Goal: Information Seeking & Learning: Learn about a topic

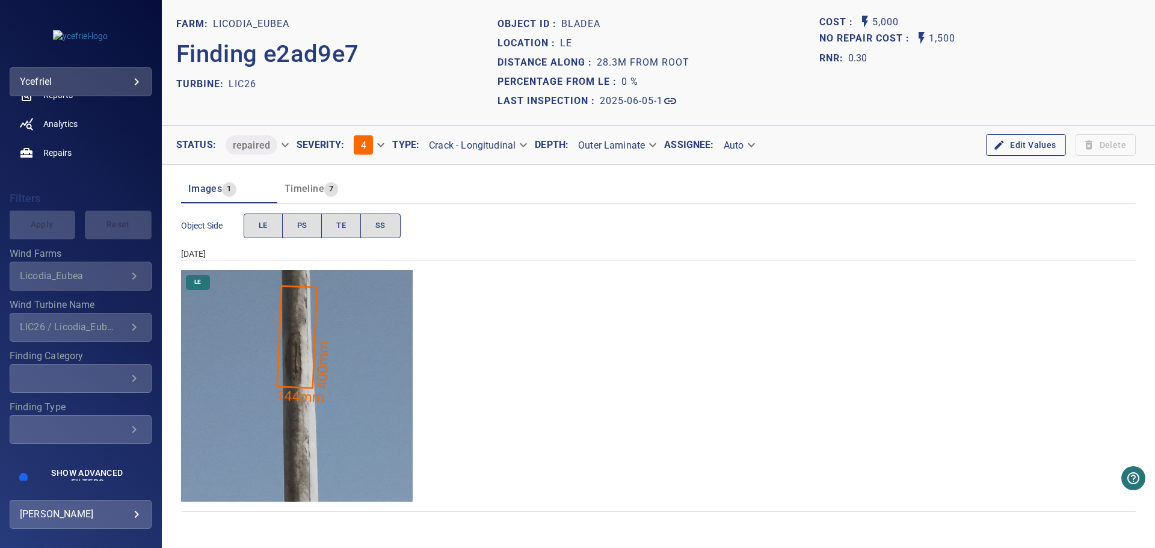
scroll to position [175, 0]
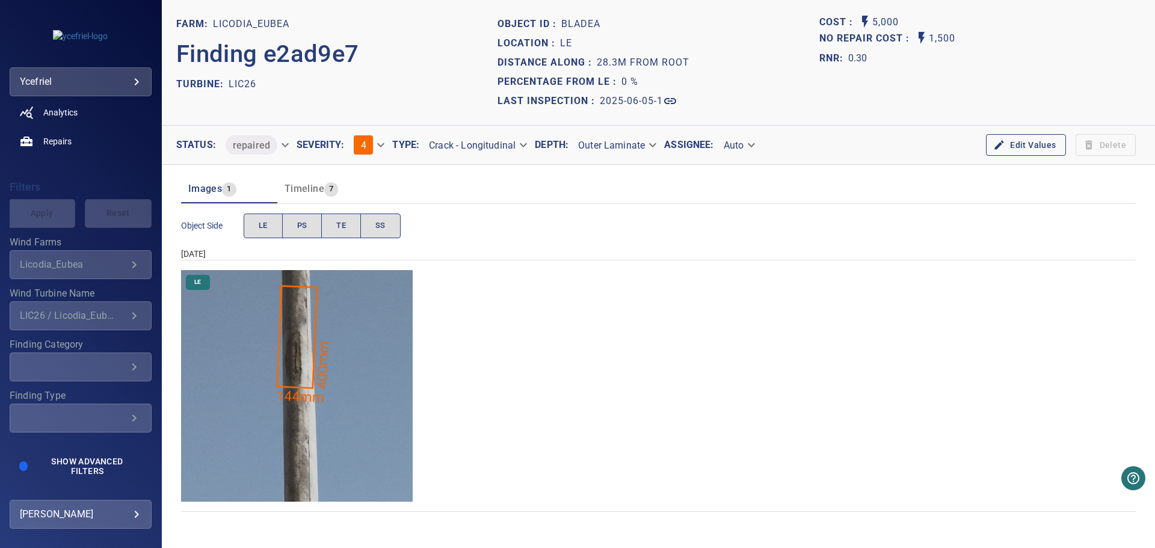
click at [127, 314] on icon "Wind Turbine Name" at bounding box center [134, 315] width 14 height 14
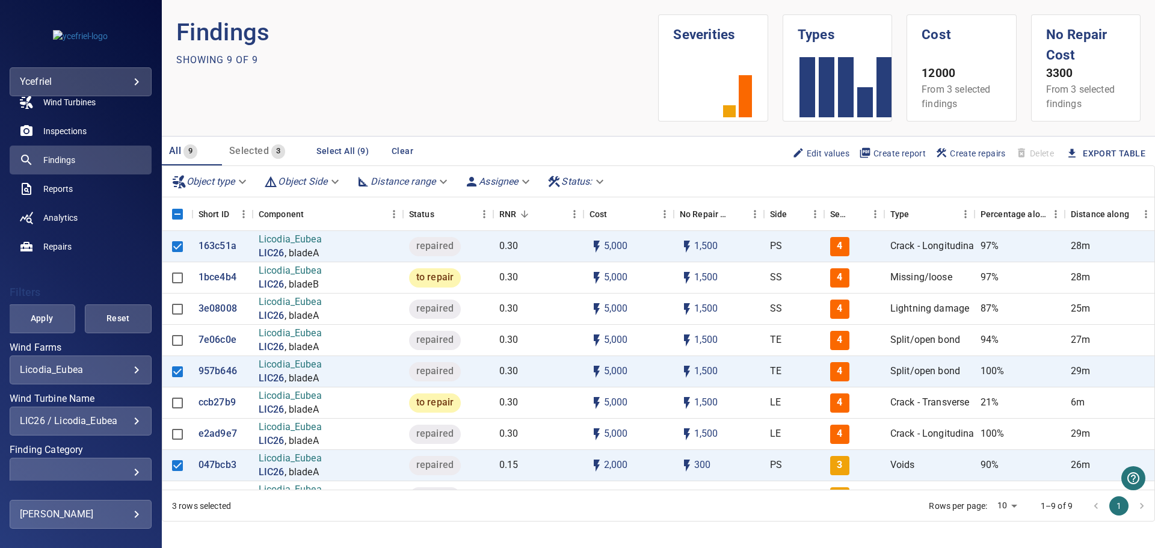
scroll to position [175, 0]
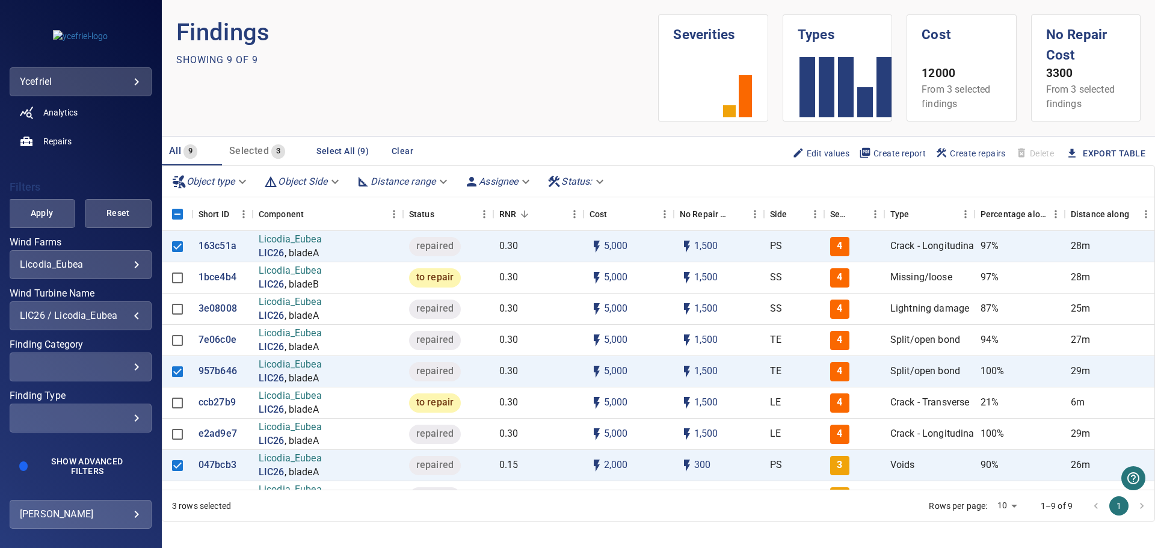
click at [126, 311] on div "LIC26 / Licodia_Eubea" at bounding box center [80, 315] width 121 height 11
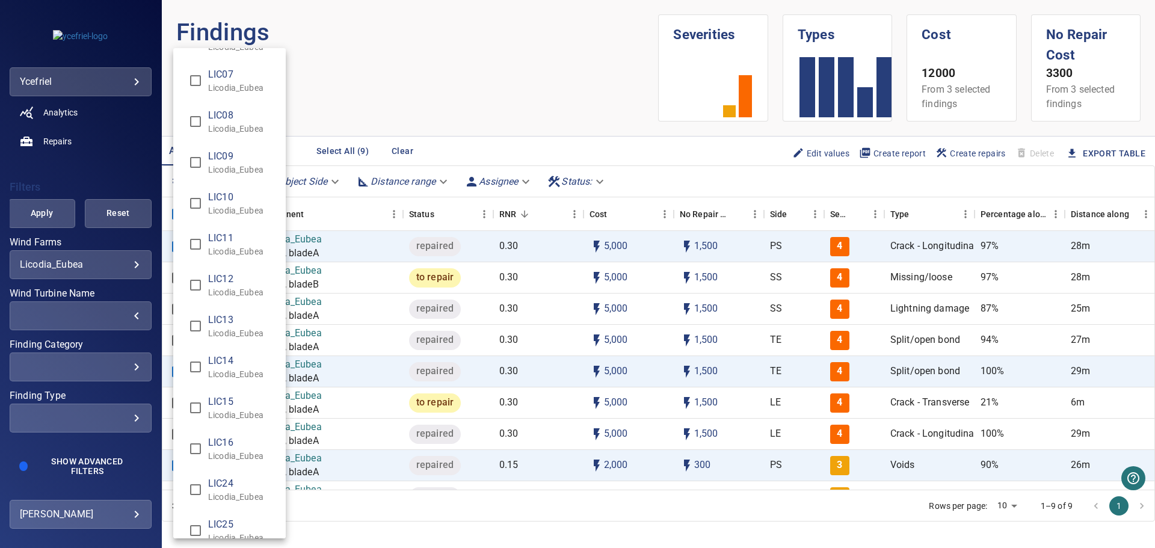
scroll to position [120, 0]
type input "**********"
click at [48, 213] on div "Wind Turbine Name" at bounding box center [577, 274] width 1155 height 548
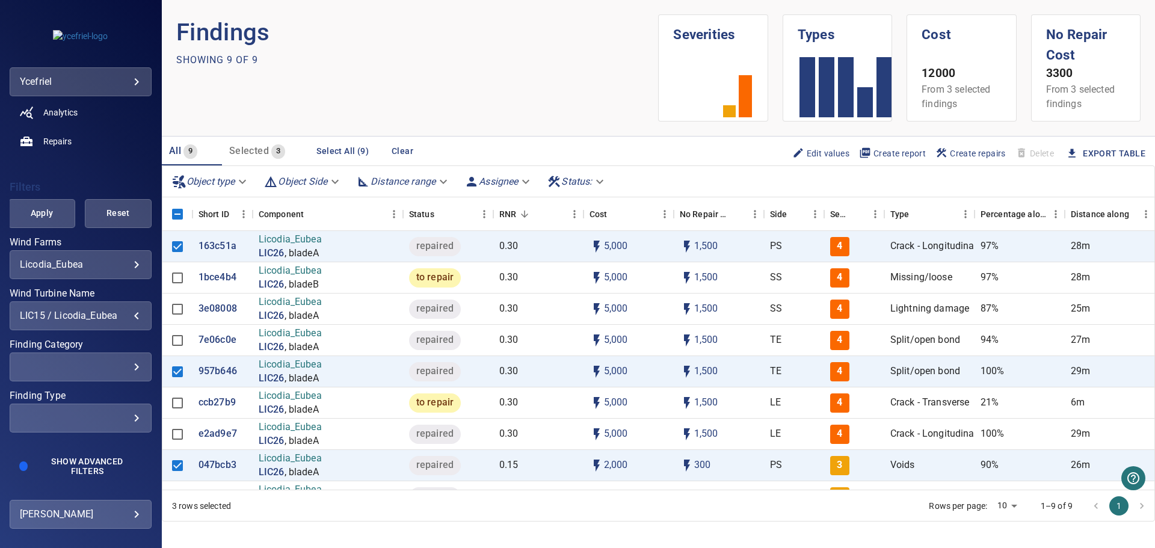
click at [41, 213] on span "Apply" at bounding box center [41, 213] width 37 height 15
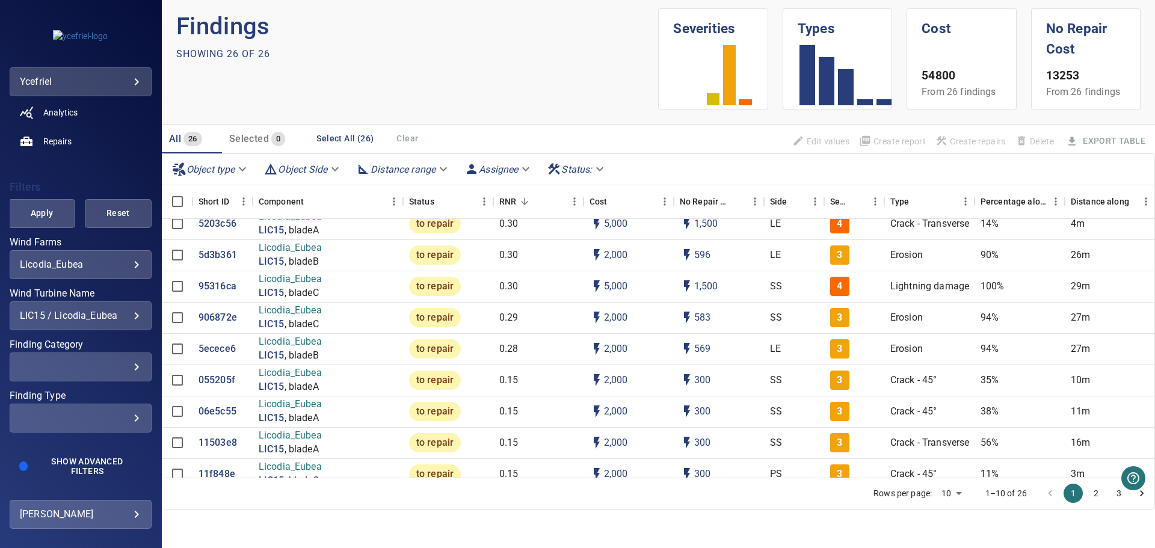
scroll to position [143, 0]
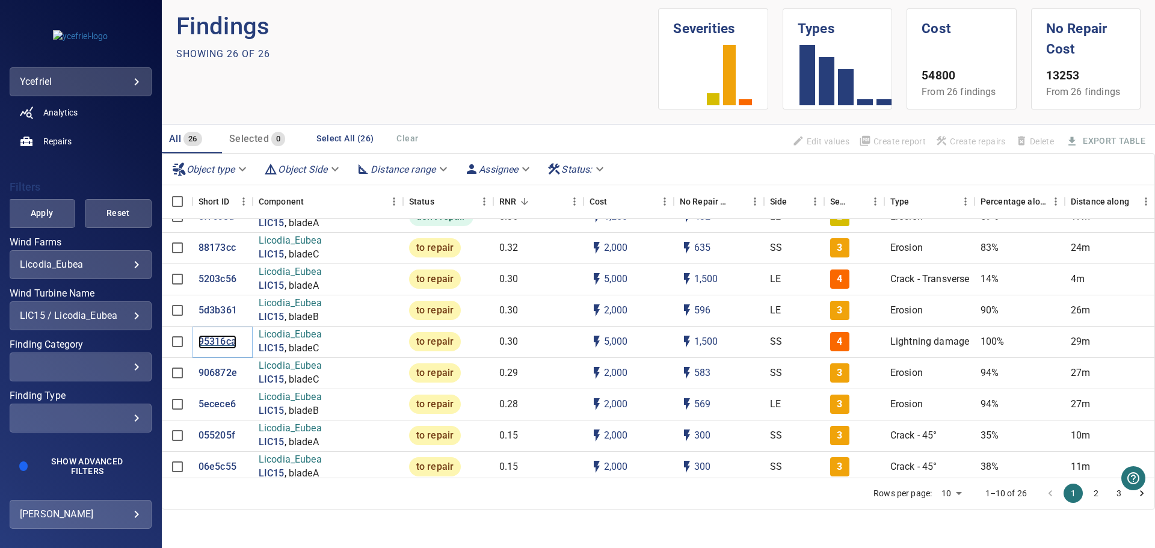
click at [224, 341] on p "95316ca" at bounding box center [217, 342] width 38 height 14
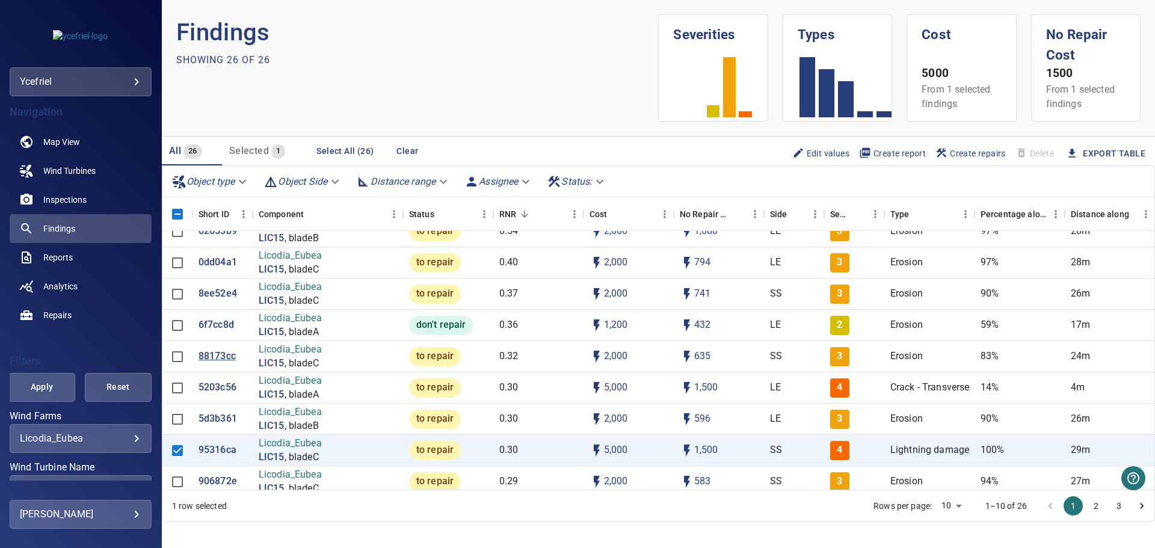
scroll to position [60, 0]
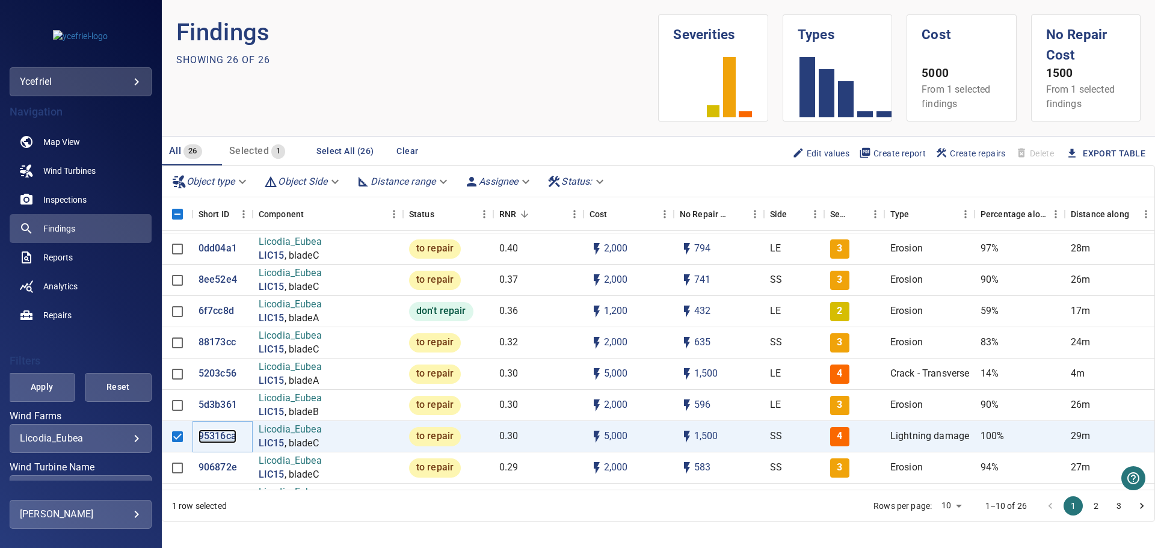
click at [219, 436] on p "95316ca" at bounding box center [217, 436] width 38 height 14
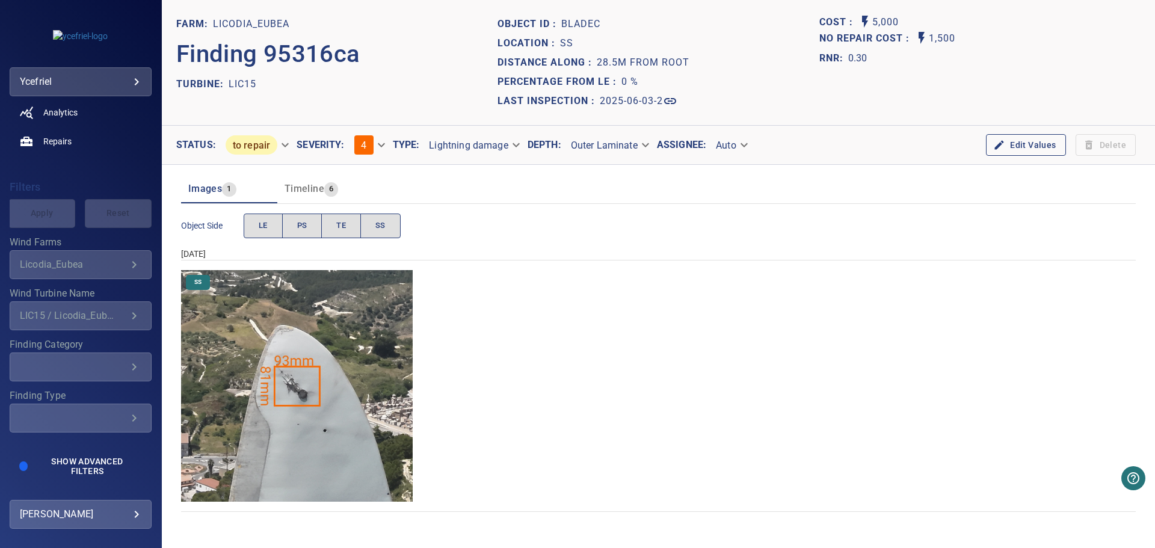
scroll to position [175, 0]
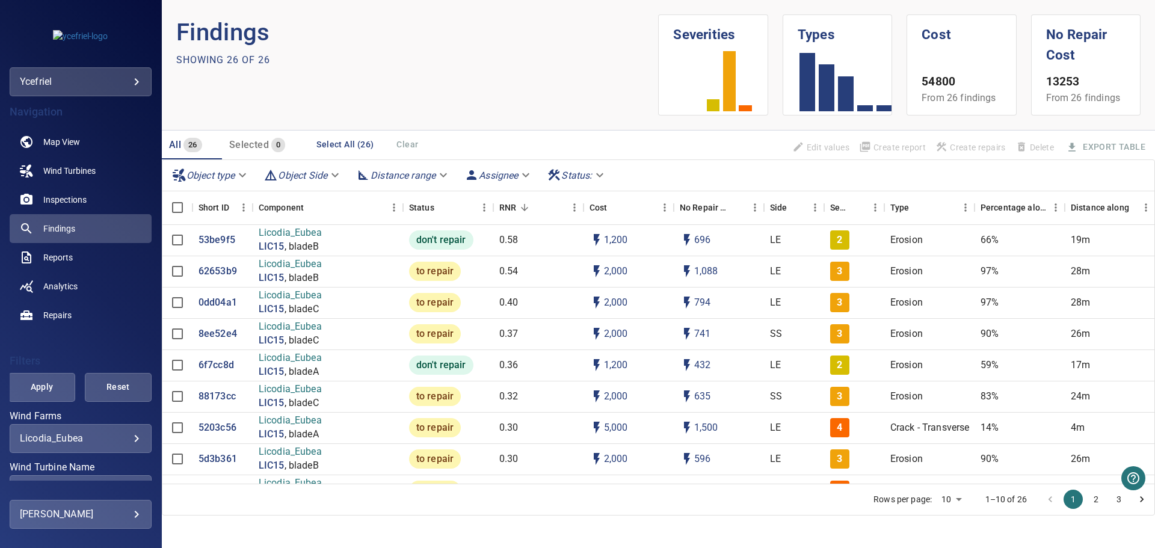
scroll to position [120, 0]
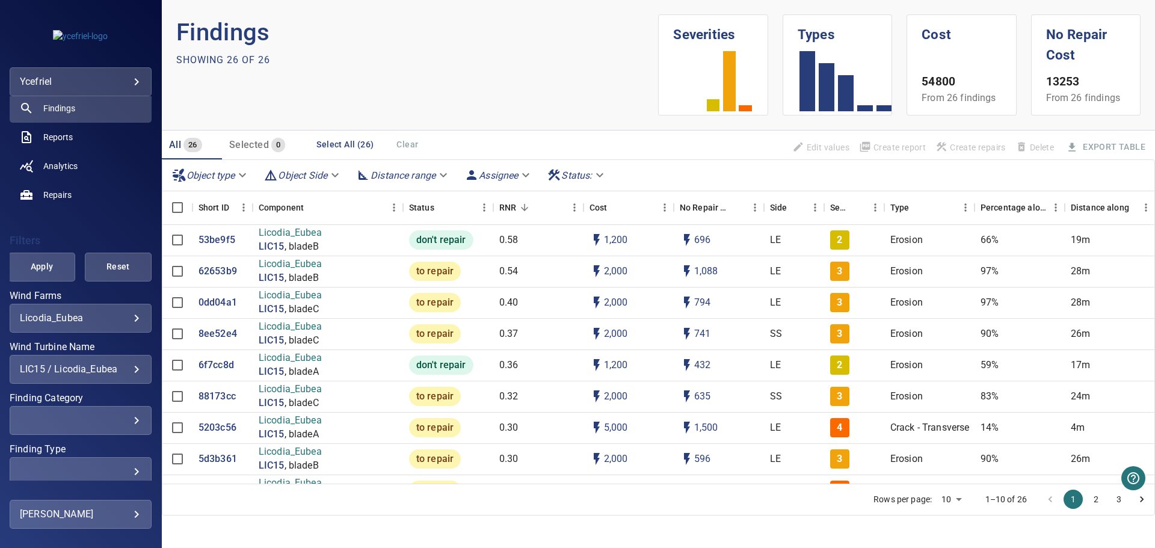
click at [126, 368] on div "LIC15 / Licodia_Eubea" at bounding box center [80, 368] width 121 height 11
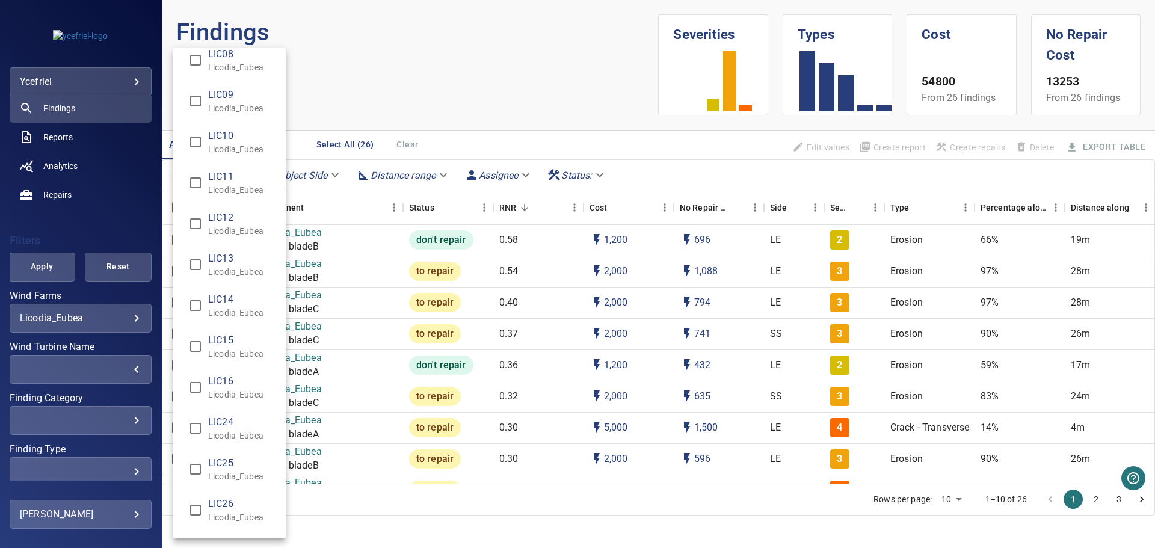
scroll to position [185, 0]
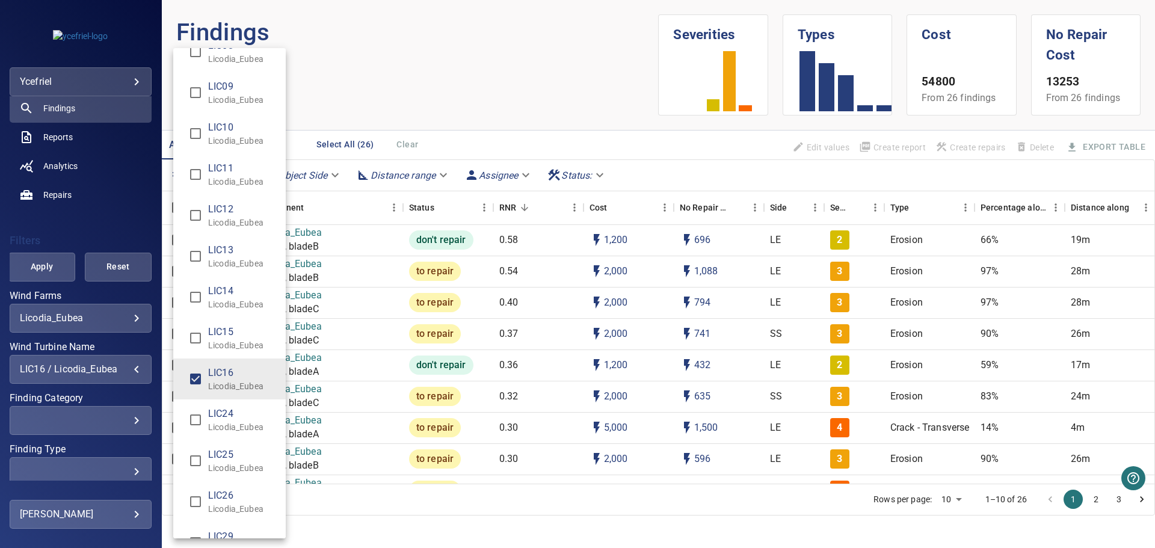
type input "**********"
click at [49, 272] on div "Wind Turbine Name" at bounding box center [577, 274] width 1155 height 548
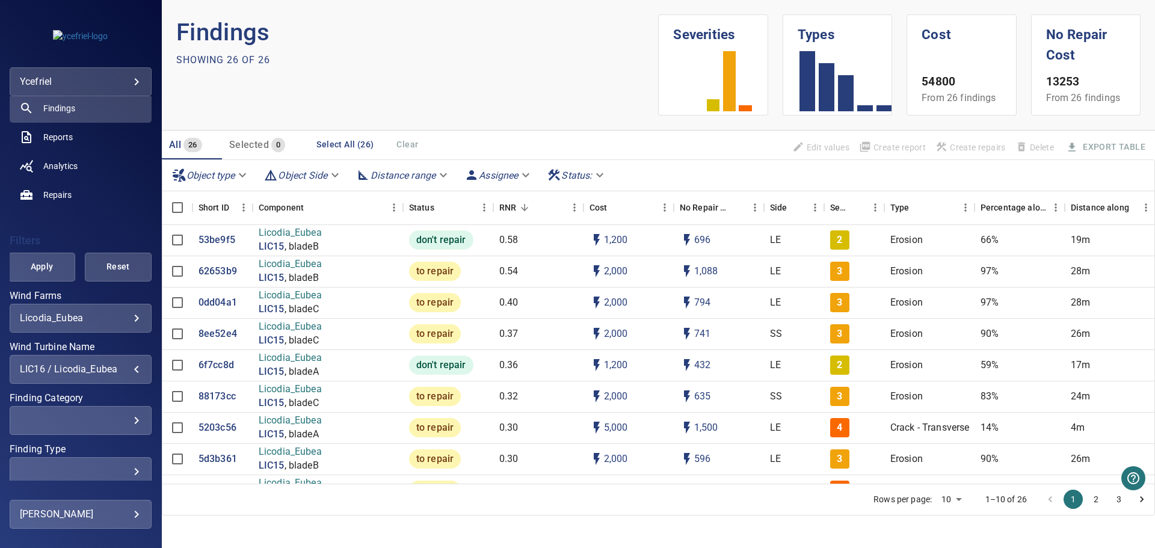
click at [43, 270] on span "Apply" at bounding box center [41, 266] width 37 height 15
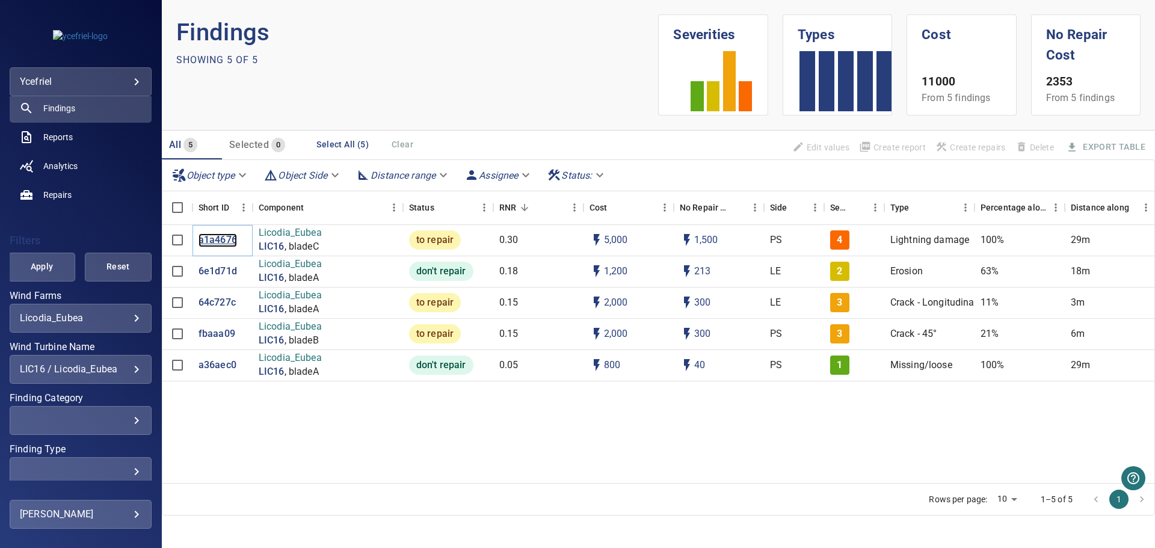
click at [229, 239] on p "a1a4676" at bounding box center [217, 240] width 38 height 14
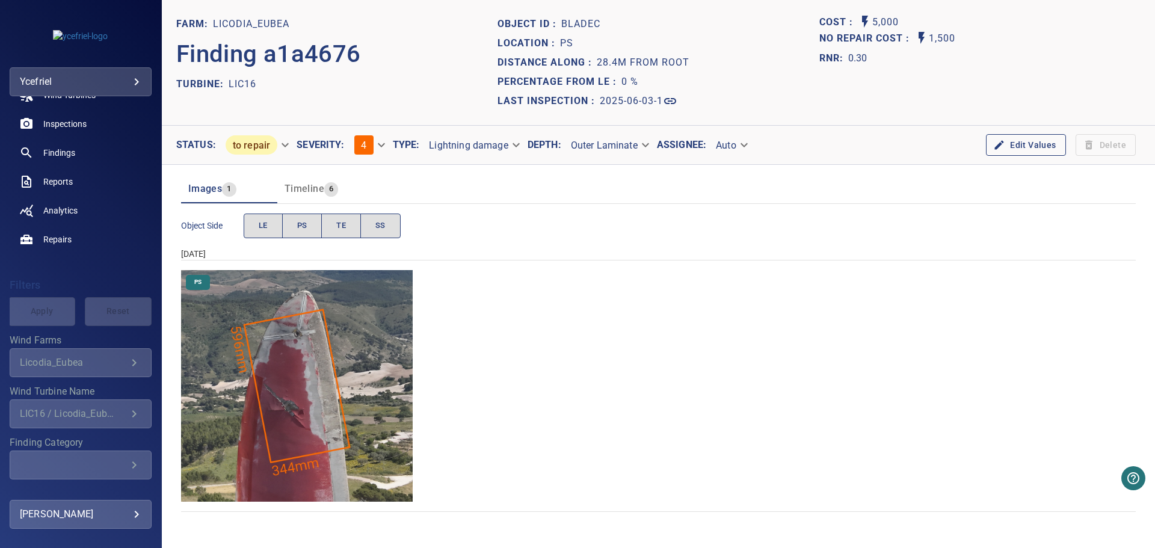
scroll to position [175, 0]
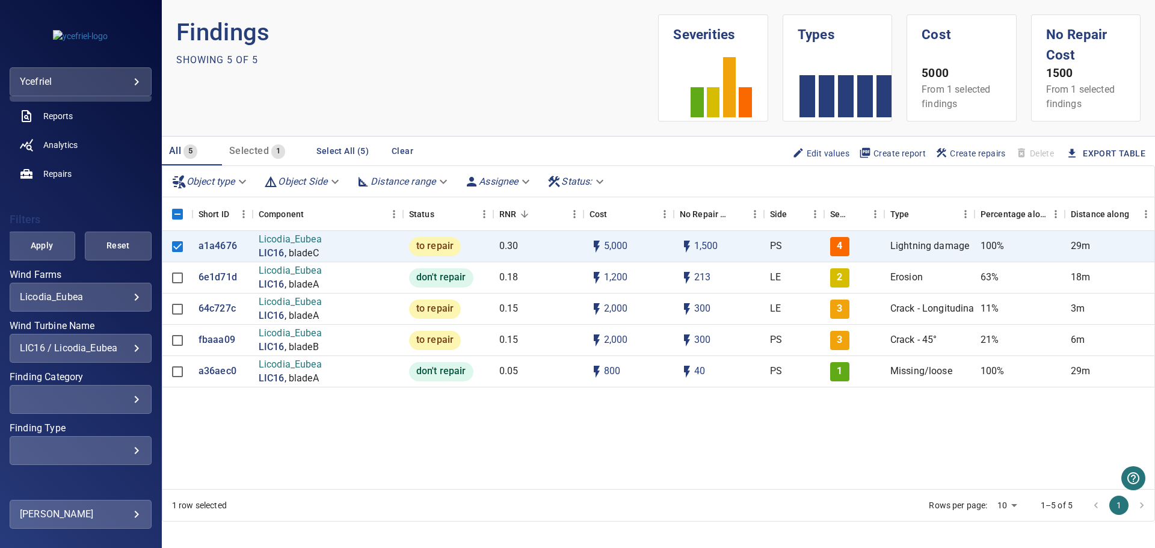
scroll to position [175, 0]
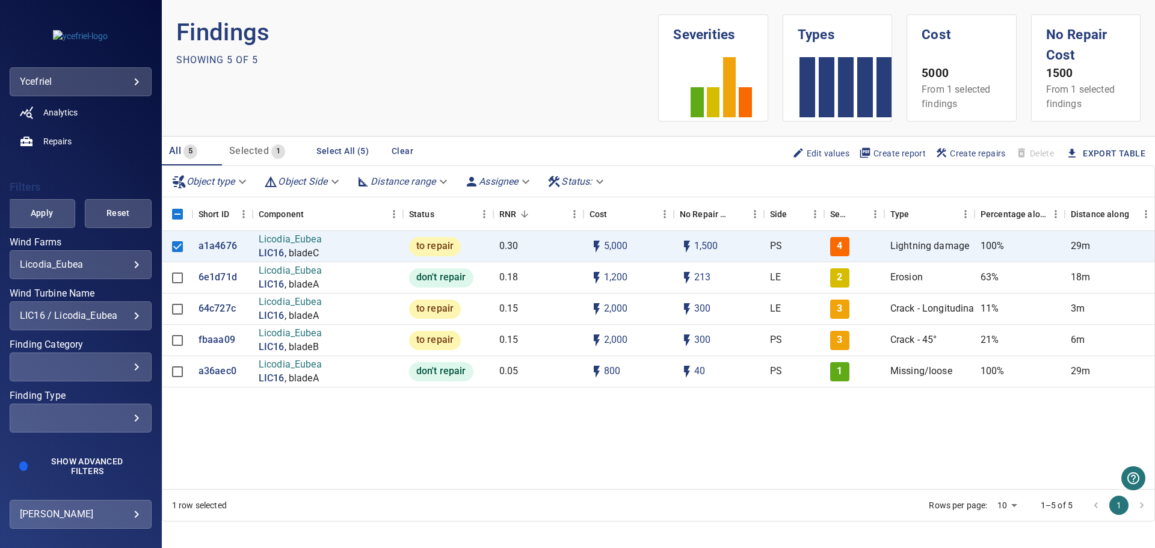
click at [132, 321] on div "**********" at bounding box center [81, 315] width 142 height 29
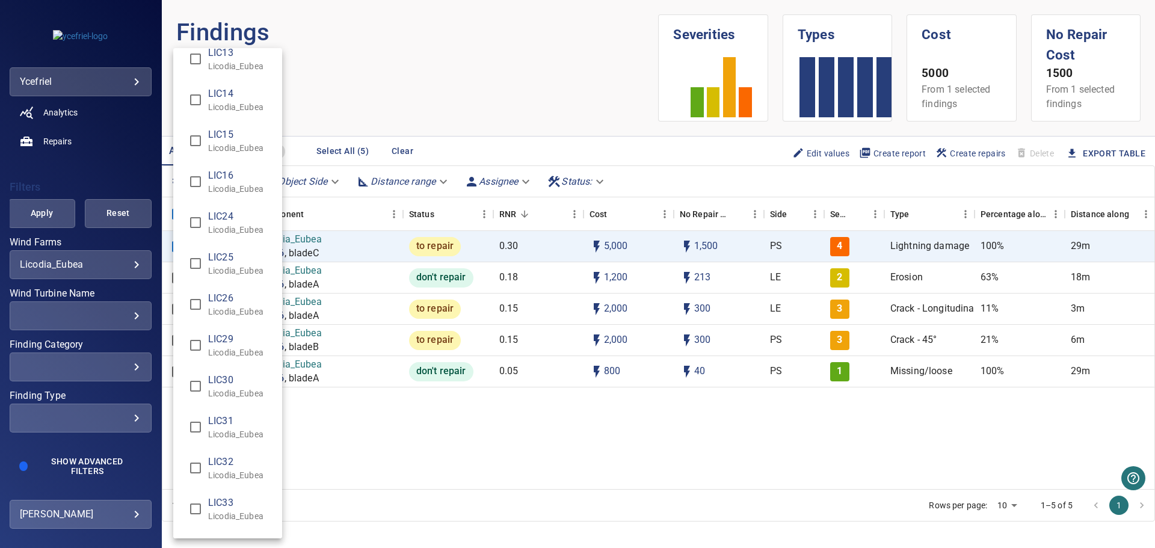
scroll to position [421, 0]
type input "**********"
click at [46, 216] on div "Wind Turbine Name" at bounding box center [577, 274] width 1155 height 548
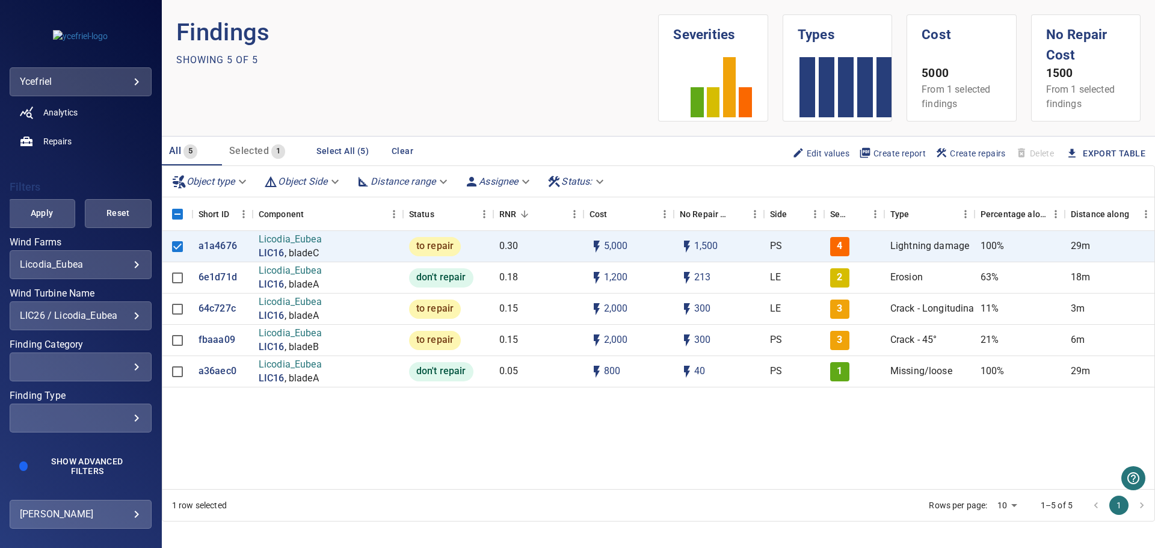
click at [46, 215] on span "Apply" at bounding box center [41, 213] width 37 height 15
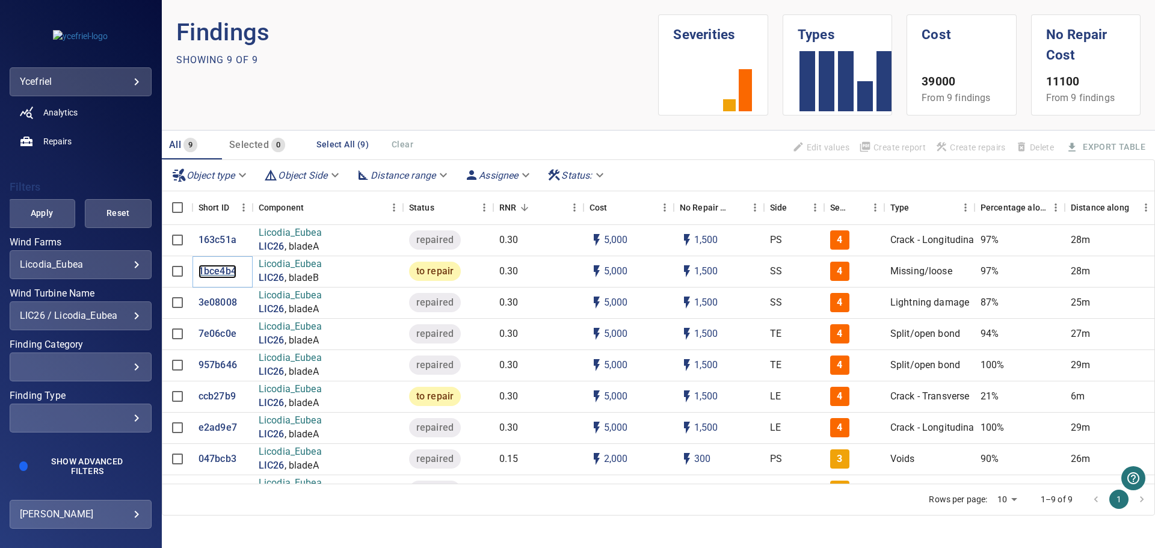
click at [215, 268] on p "1bce4b4" at bounding box center [217, 272] width 38 height 14
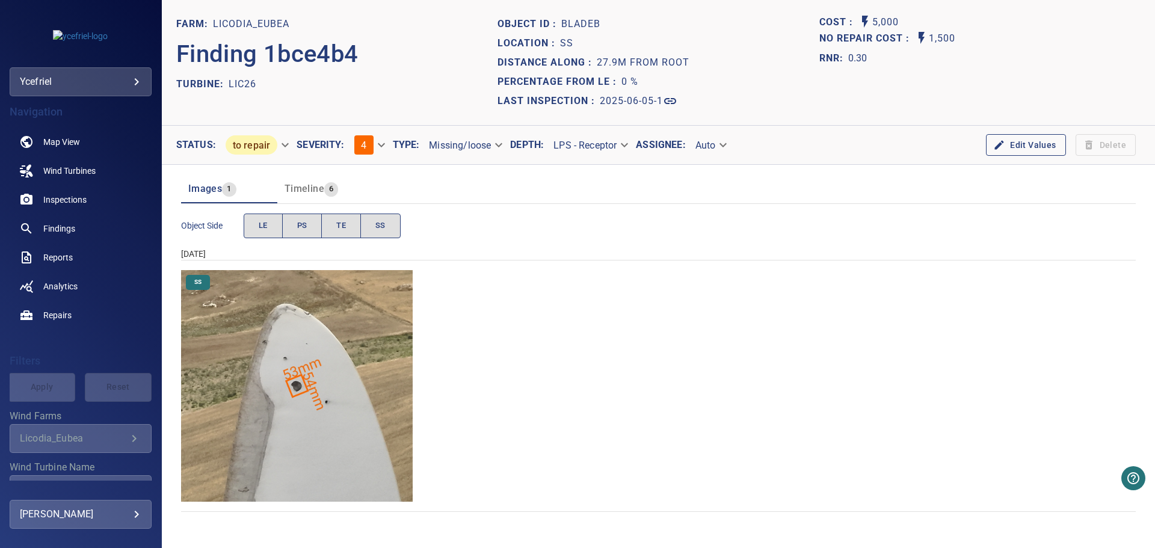
click at [308, 394] on img "Licodia_Eubea/LIC26/2025-06-05-1/2025-06-05-3/image37wp45.jpg" at bounding box center [297, 386] width 232 height 232
